Goal: Use online tool/utility: Utilize a website feature to perform a specific function

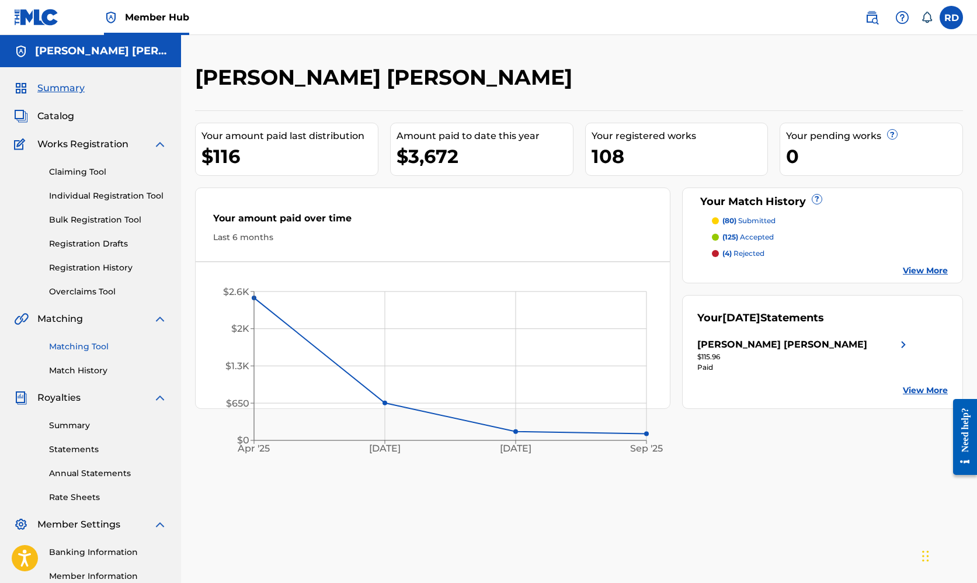
click at [102, 344] on link "Matching Tool" at bounding box center [108, 346] width 118 height 12
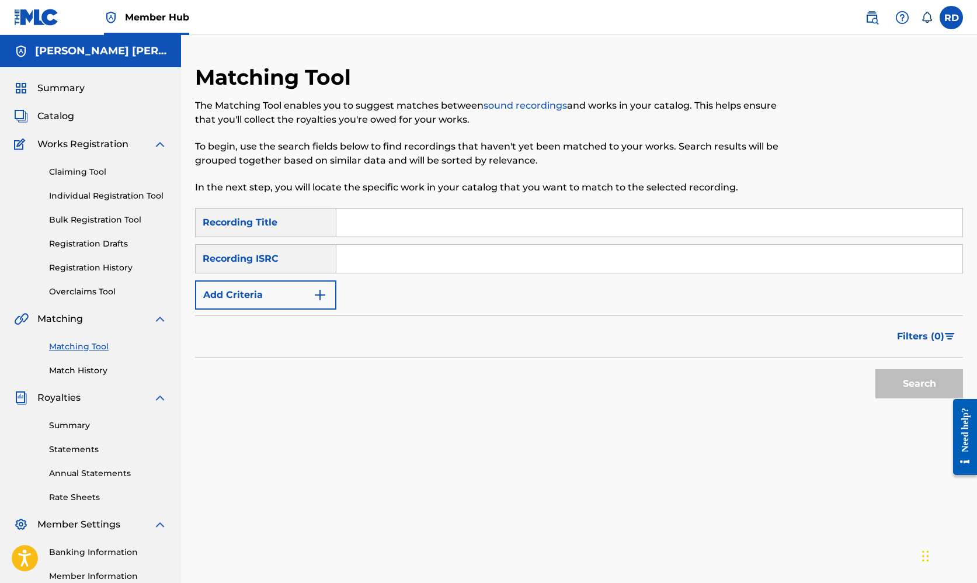
click at [438, 224] on input "Search Form" at bounding box center [649, 222] width 626 height 28
type input "summertimeting"
click at [919, 384] on button "Search" at bounding box center [919, 383] width 88 height 29
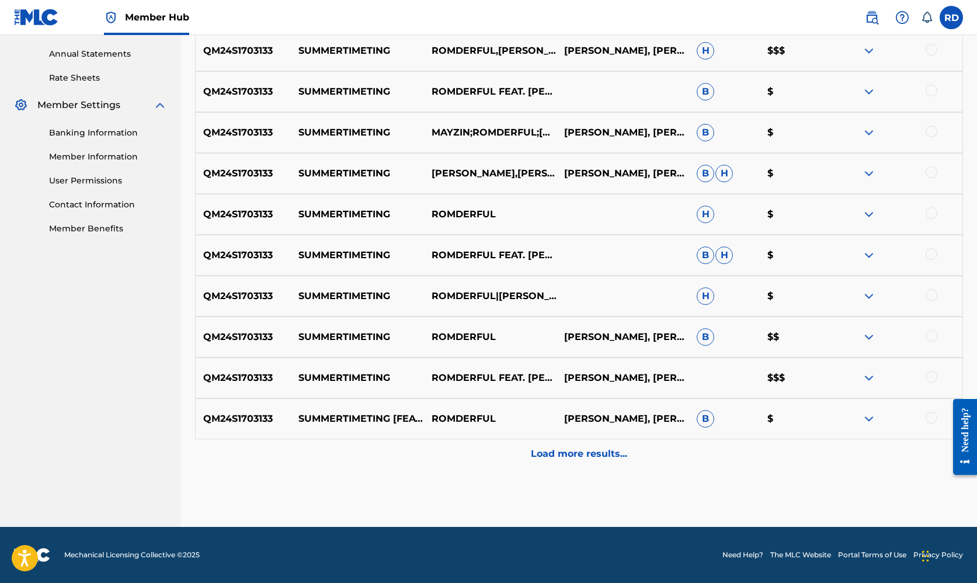
scroll to position [419, 0]
click at [563, 474] on div "Matching Tool The Matching Tool enables you to suggest matches between sound re…" at bounding box center [579, 85] width 768 height 881
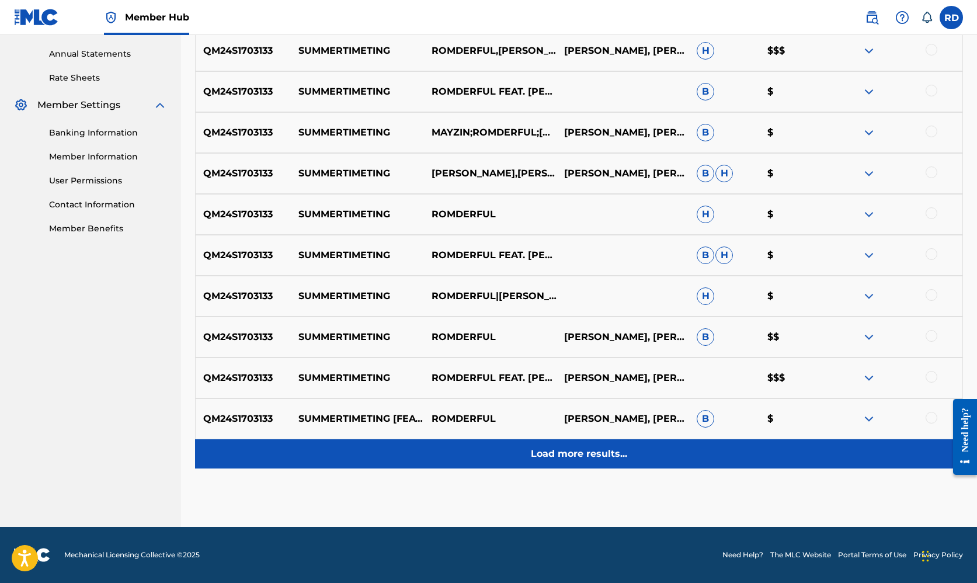
click at [563, 459] on p "Load more results..." at bounding box center [579, 454] width 96 height 14
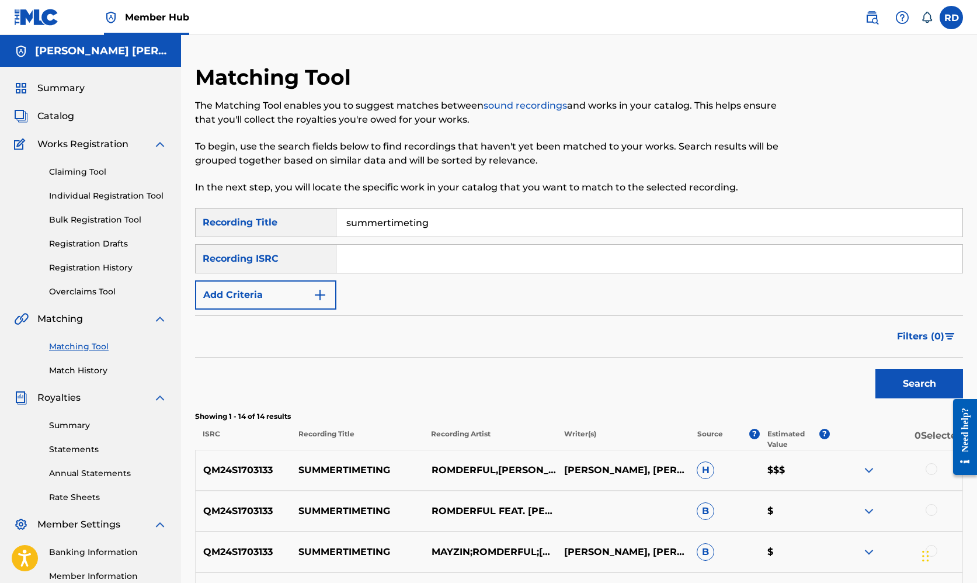
scroll to position [0, 0]
click at [84, 92] on div "Summary" at bounding box center [90, 88] width 153 height 14
click at [76, 89] on span "Summary" at bounding box center [60, 88] width 47 height 14
